Goal: Transaction & Acquisition: Download file/media

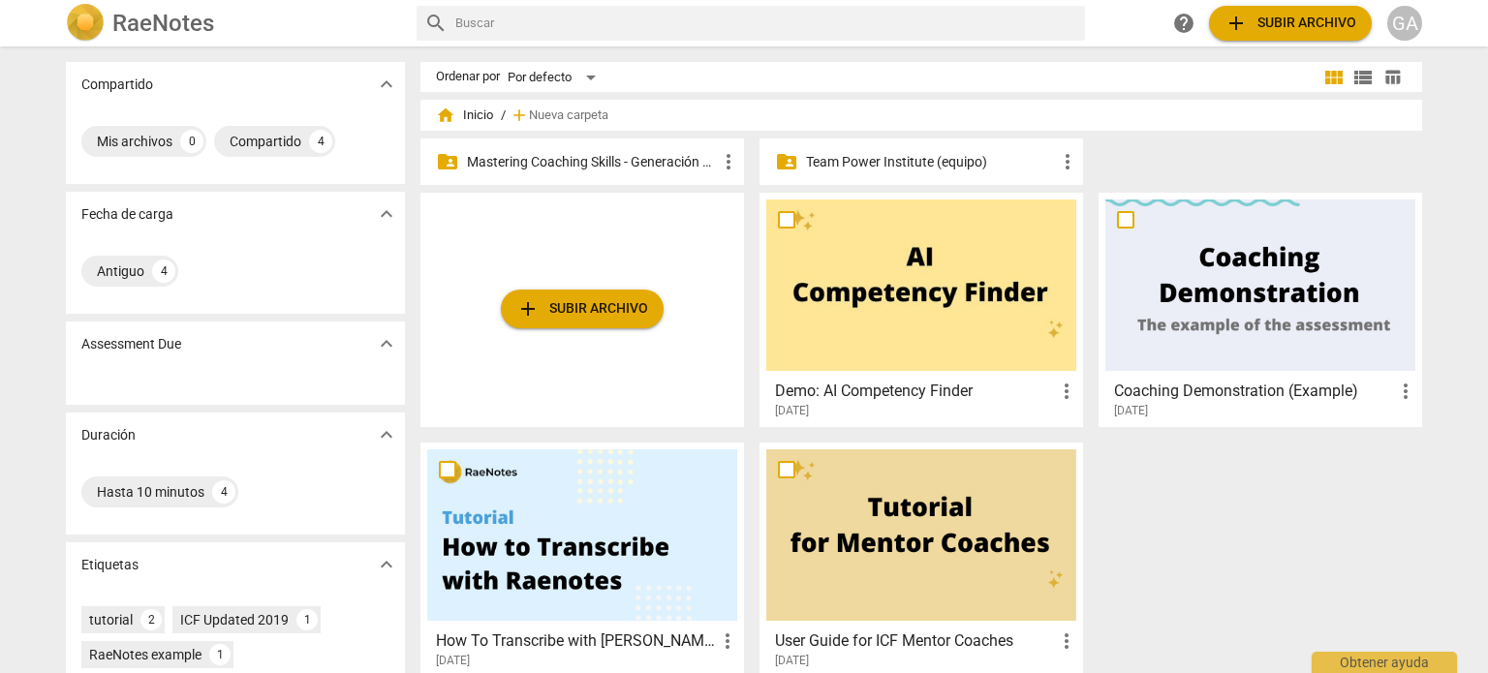
click at [577, 158] on p "Mastering Coaching Skills - Generación 31" at bounding box center [592, 162] width 250 height 20
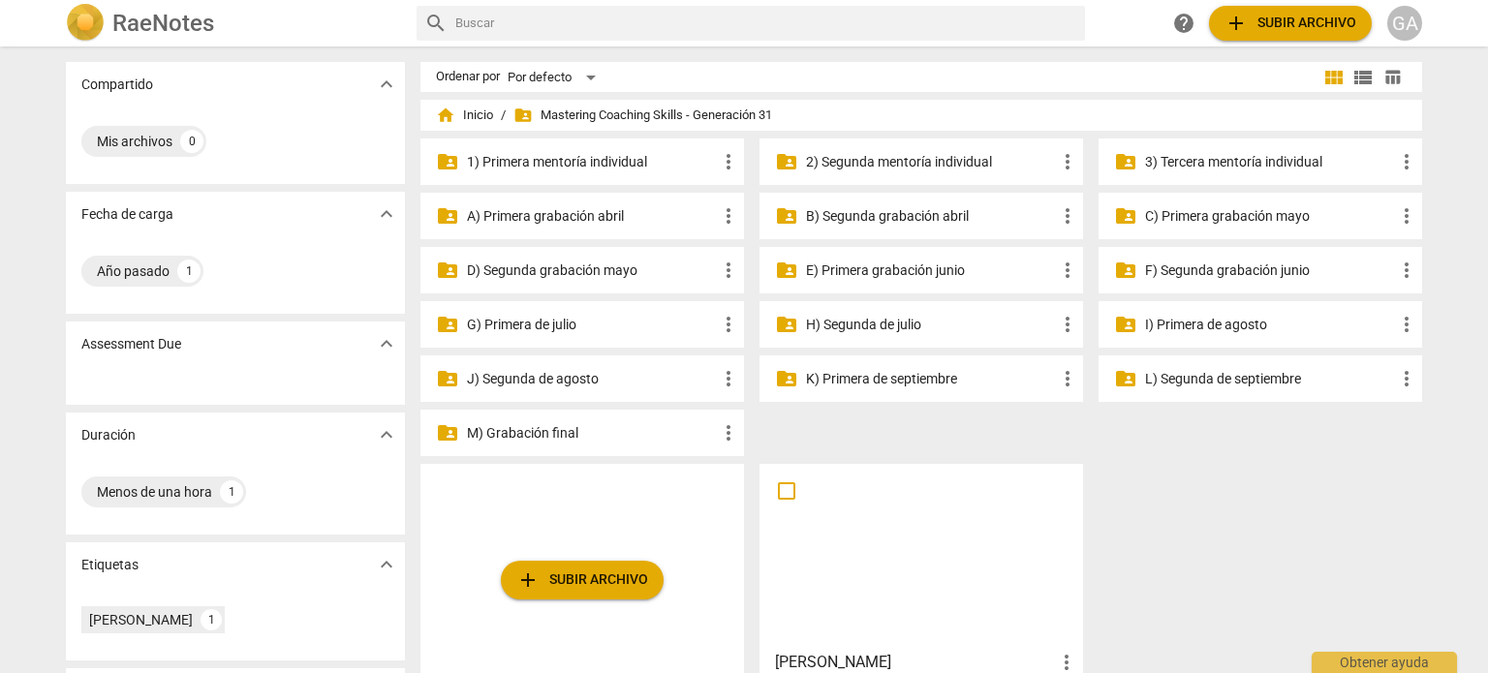
click at [1188, 166] on p "3) Tercera mentoría individual" at bounding box center [1270, 162] width 250 height 20
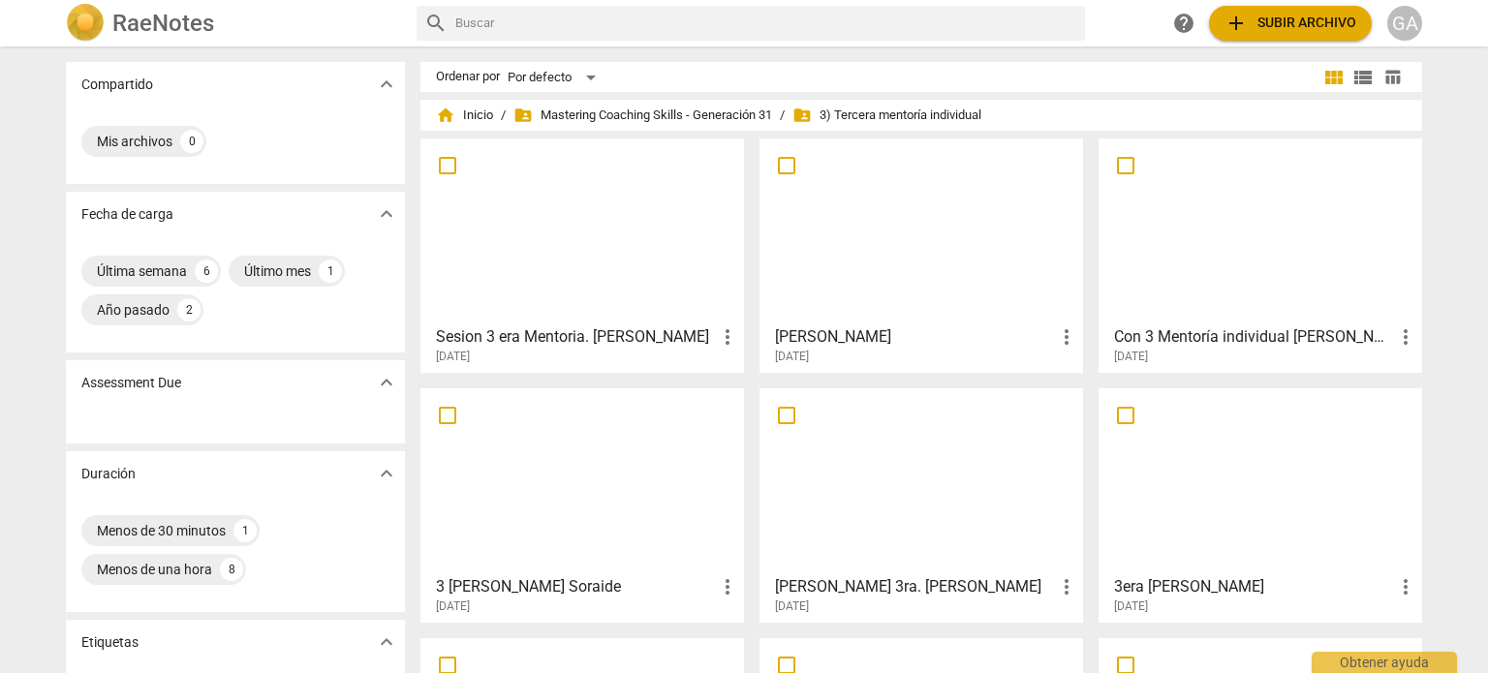
scroll to position [97, 0]
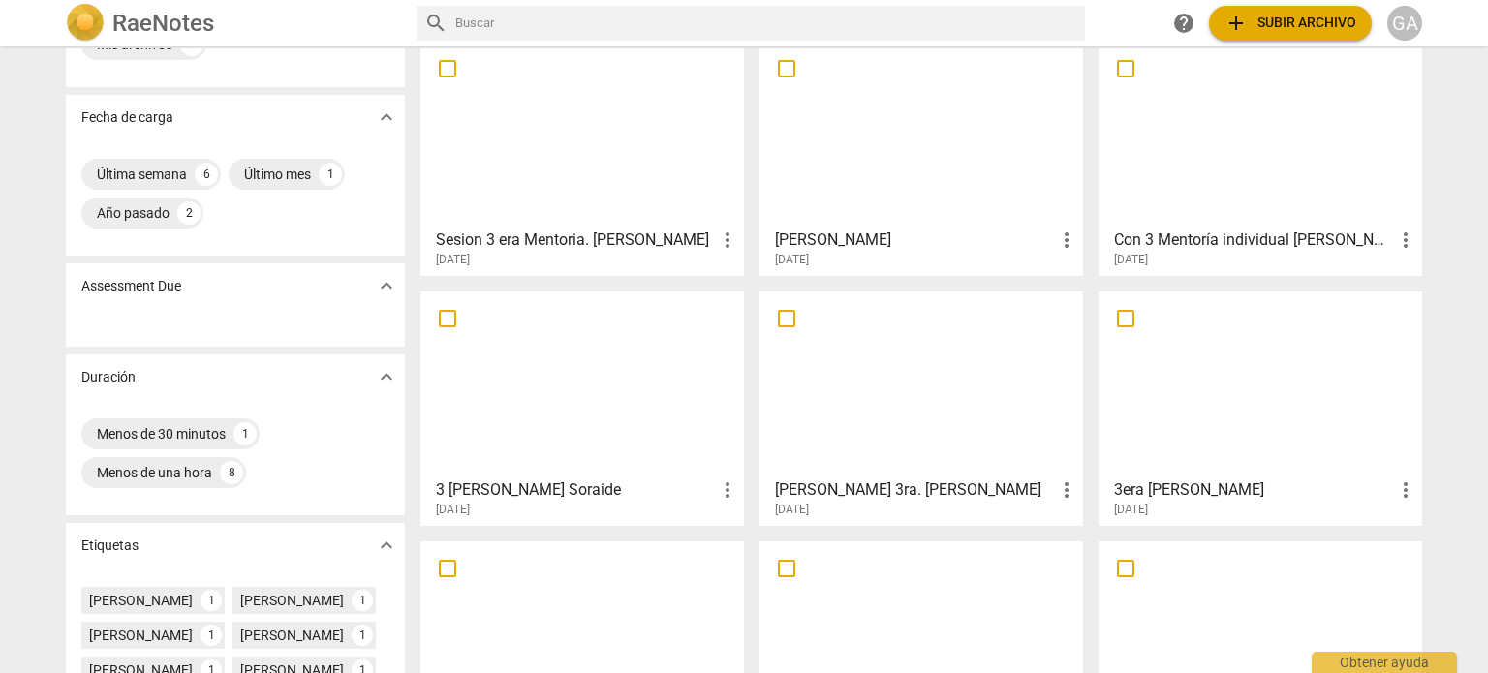
click at [955, 396] on div at bounding box center [921, 384] width 310 height 172
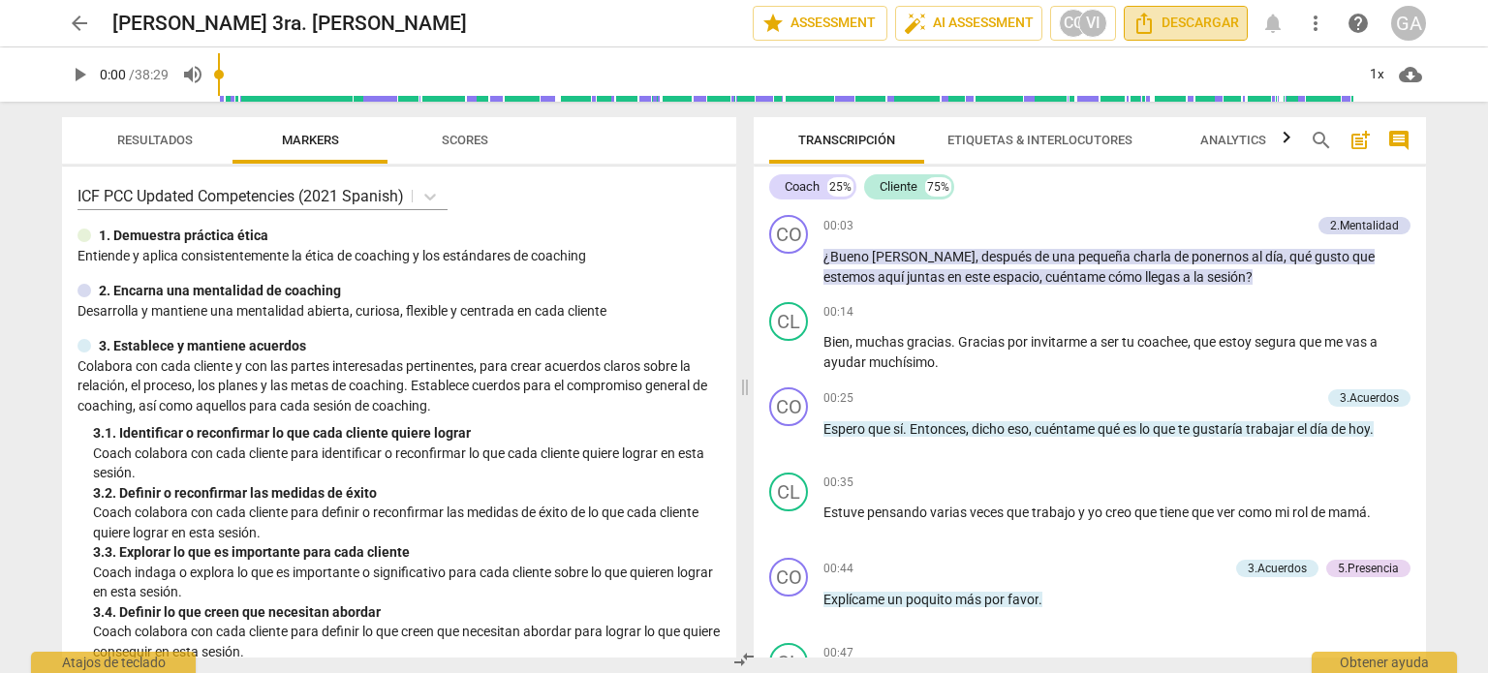
click at [1167, 19] on span "Descargar" at bounding box center [1186, 23] width 107 height 23
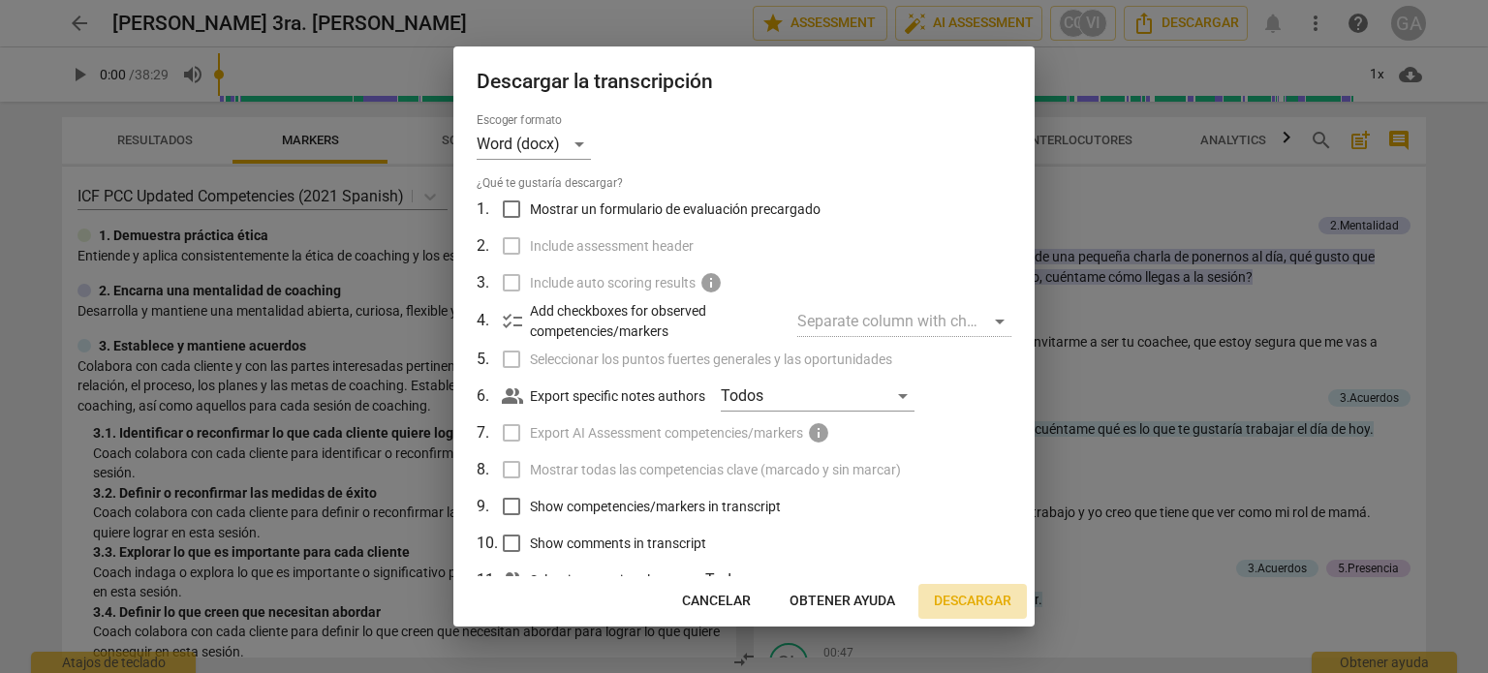
click at [980, 593] on span "Descargar" at bounding box center [973, 601] width 78 height 19
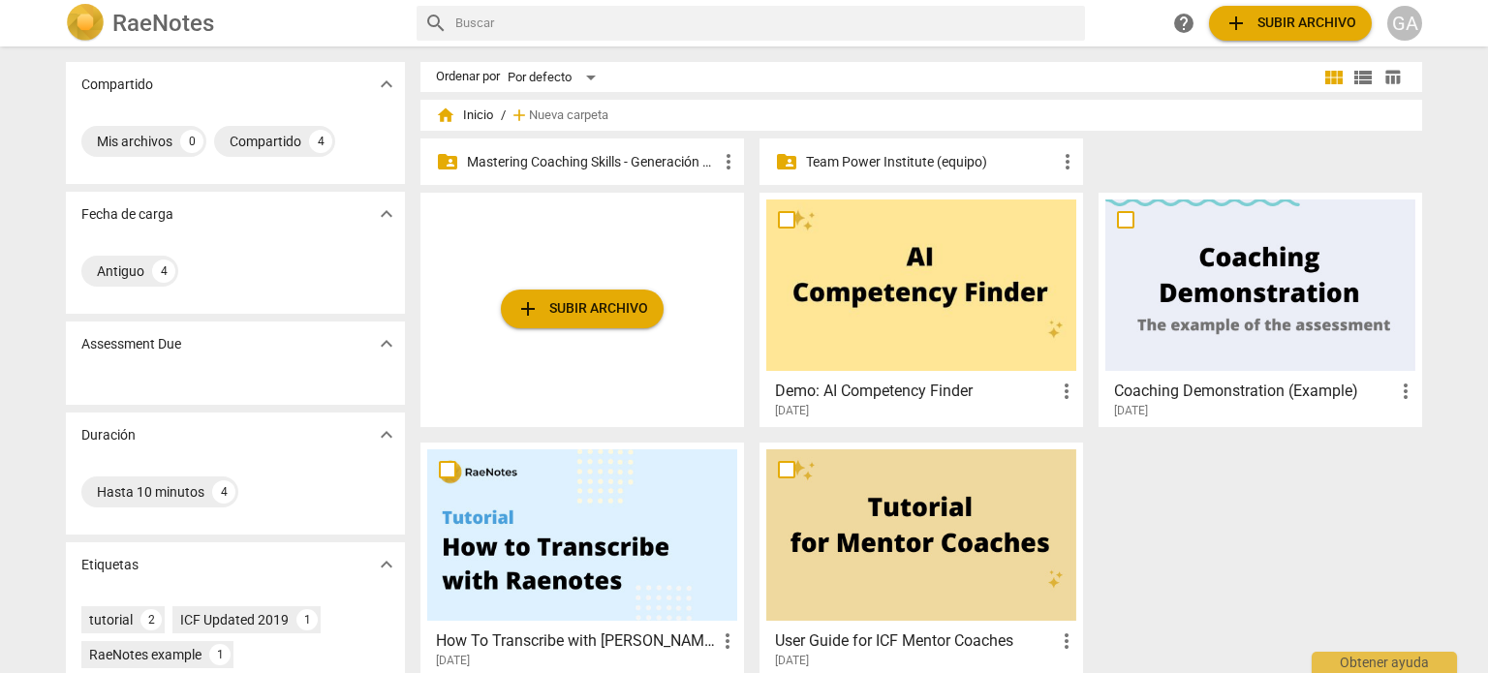
click at [585, 160] on p "Mastering Coaching Skills - Generación 31" at bounding box center [592, 162] width 250 height 20
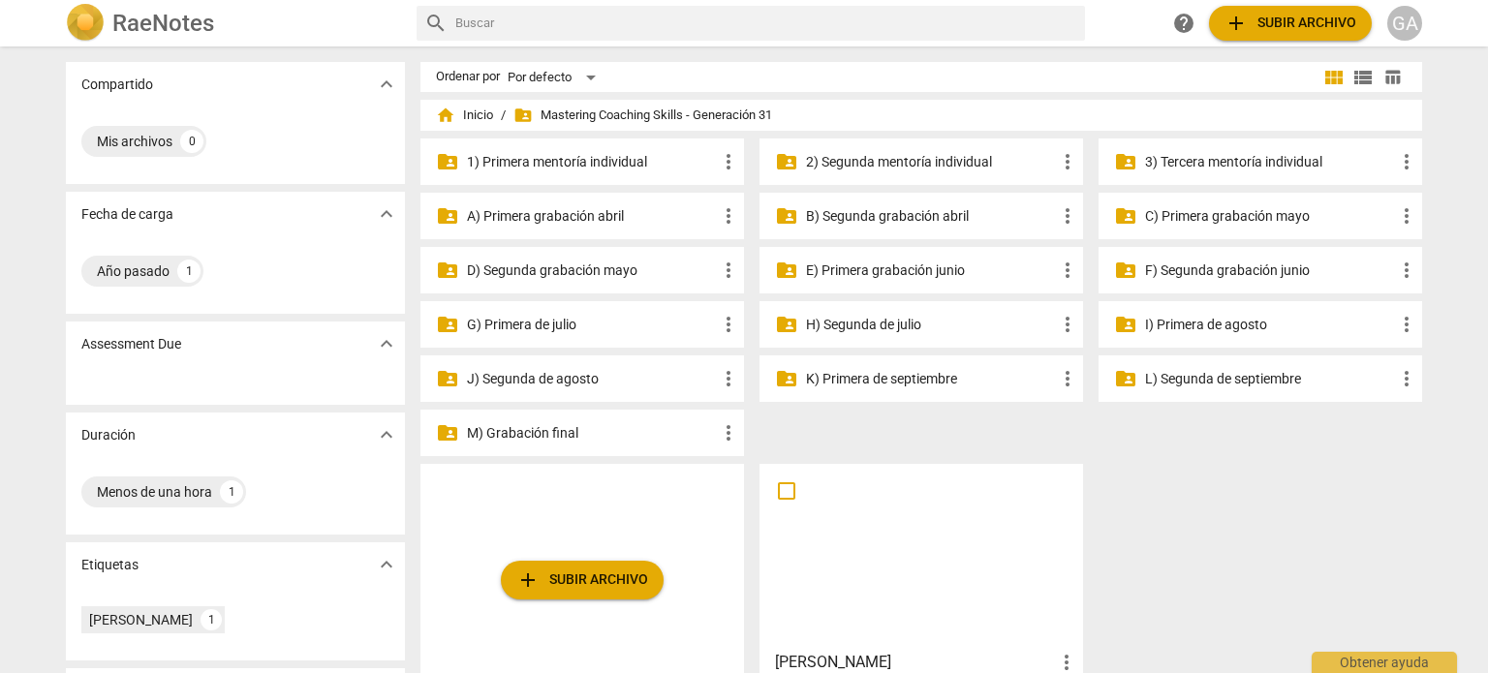
click at [1247, 166] on p "3) Tercera mentoría individual" at bounding box center [1270, 162] width 250 height 20
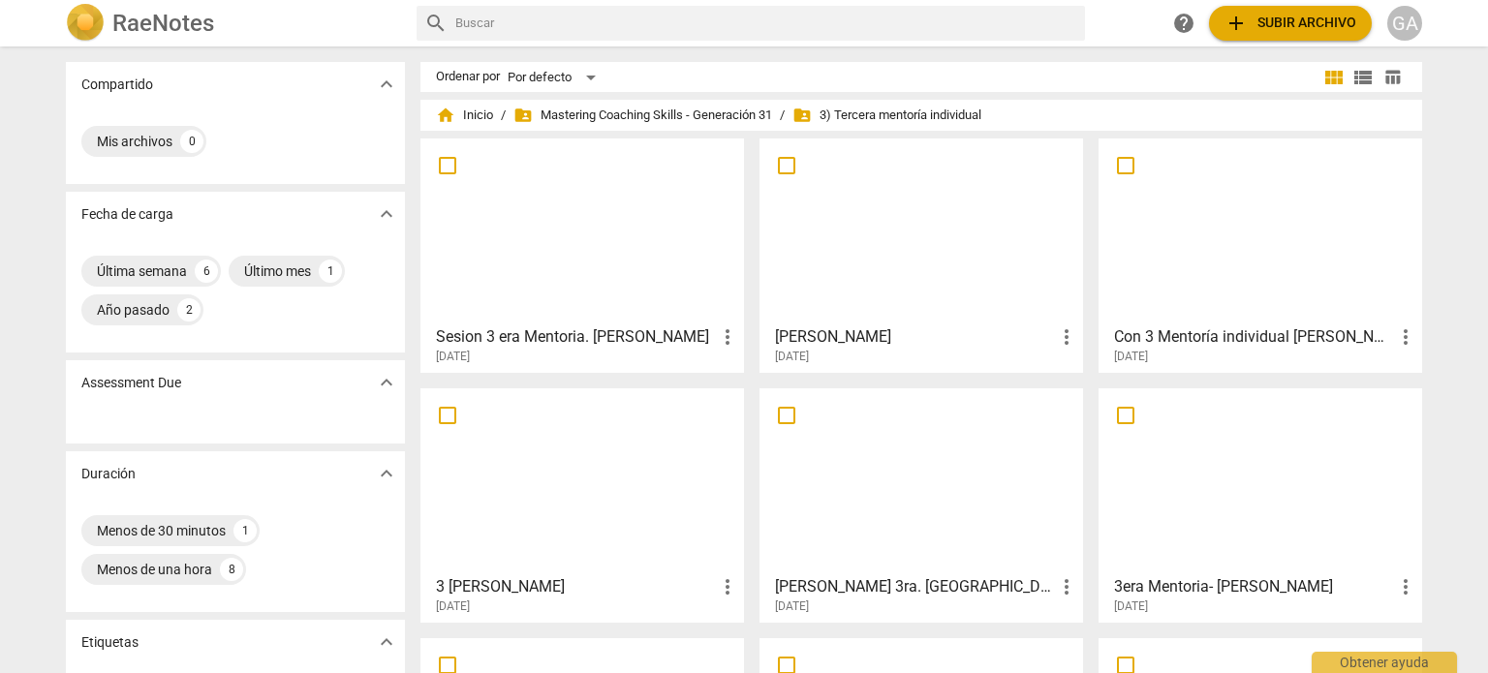
click at [1231, 285] on div at bounding box center [1261, 231] width 310 height 172
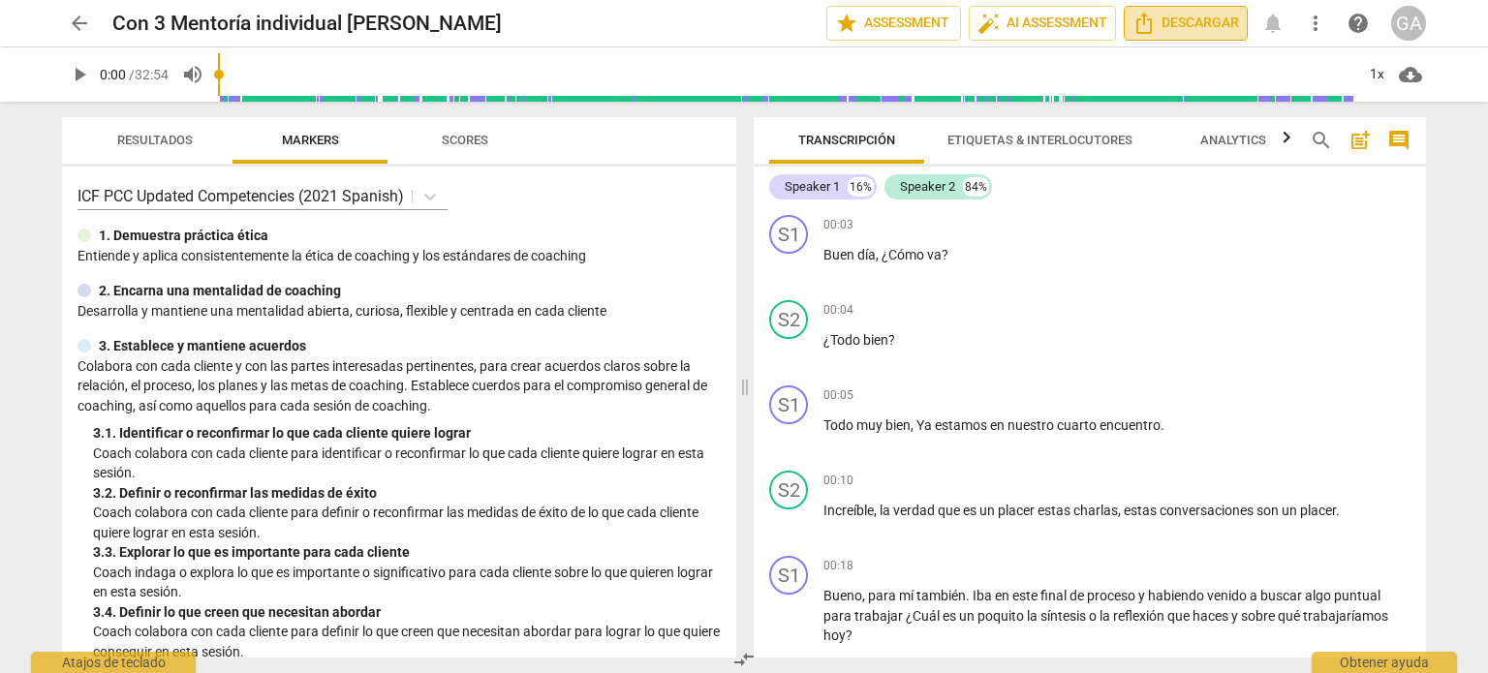
click at [1161, 30] on span "Descargar" at bounding box center [1186, 23] width 107 height 23
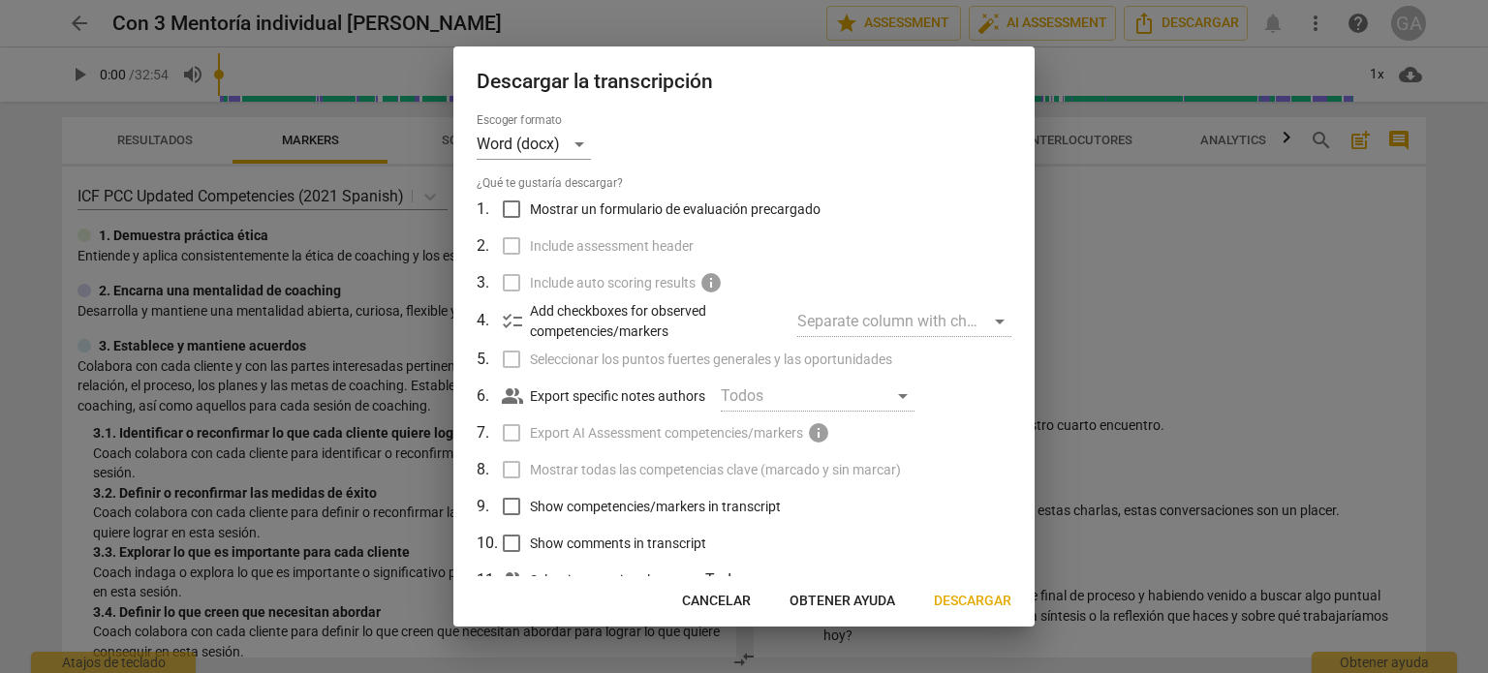
click at [969, 599] on span "Descargar" at bounding box center [973, 601] width 78 height 19
